Goal: Information Seeking & Learning: Compare options

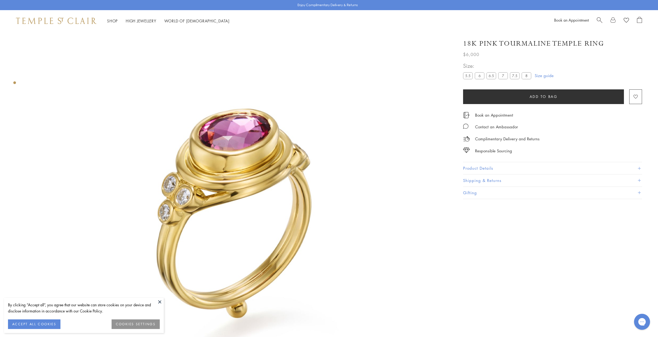
scroll to position [31, 0]
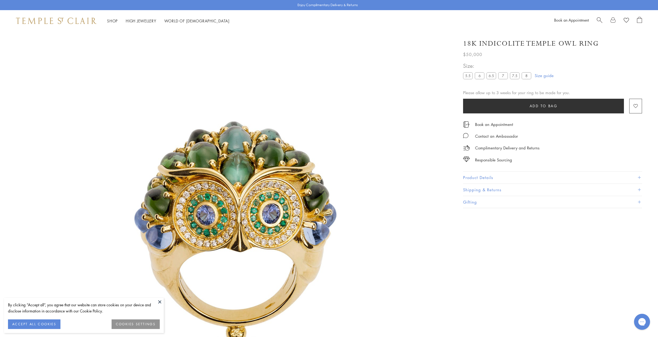
scroll to position [31, 0]
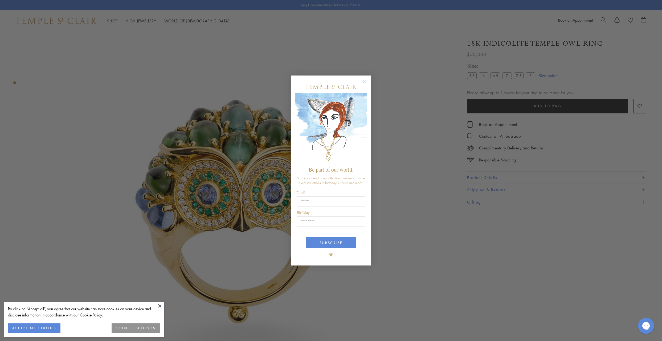
click at [365, 81] on circle "Close dialog" at bounding box center [365, 81] width 6 height 6
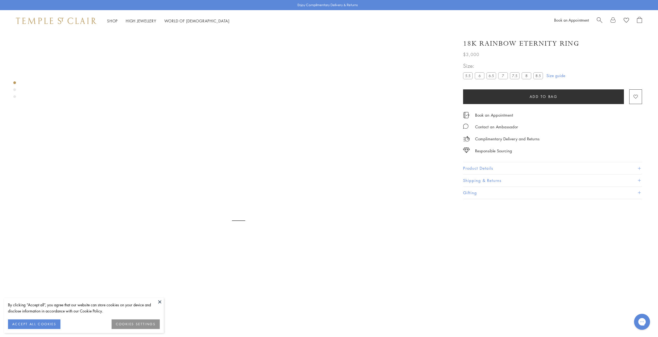
scroll to position [31, 0]
